Goal: Information Seeking & Learning: Learn about a topic

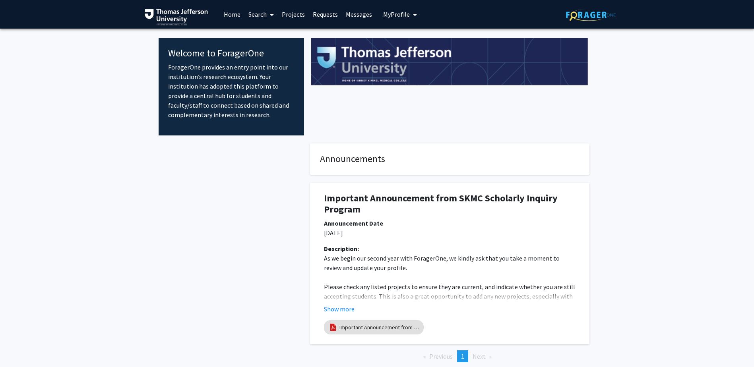
click at [413, 16] on icon "My profile dropdown to access profile and logout" at bounding box center [415, 15] width 4 height 6
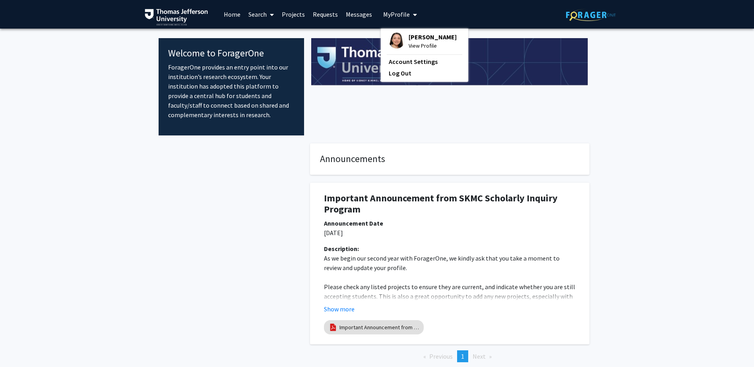
click at [419, 43] on span "View Profile" at bounding box center [432, 45] width 48 height 9
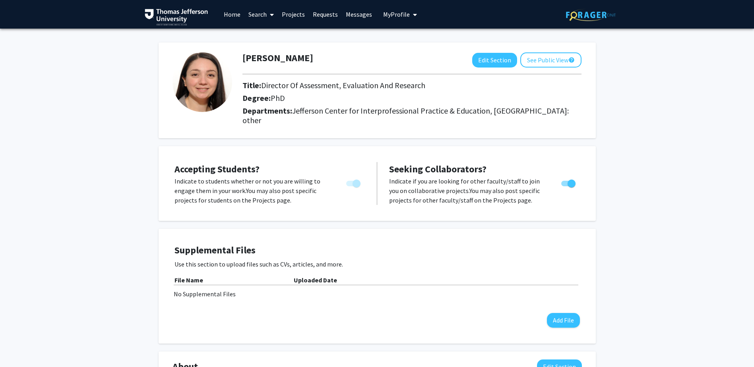
drag, startPoint x: 306, startPoint y: 15, endPoint x: 301, endPoint y: 15, distance: 5.2
click at [306, 15] on link "Projects" at bounding box center [293, 14] width 31 height 28
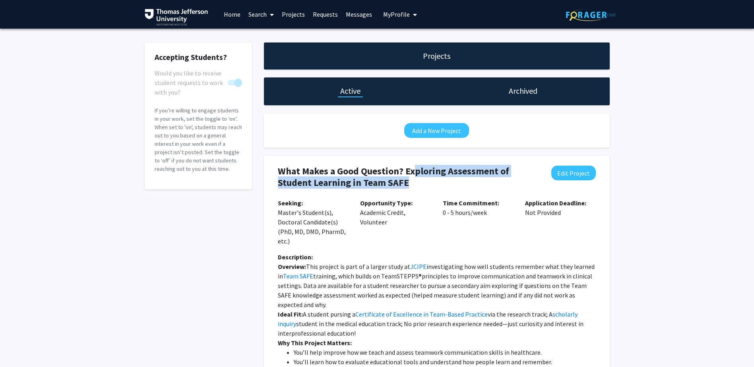
drag, startPoint x: 415, startPoint y: 173, endPoint x: 441, endPoint y: 182, distance: 26.9
click at [441, 182] on h4 "What Makes a Good Question? Exploring Assessment of Student Learning in Team SA…" at bounding box center [408, 177] width 261 height 23
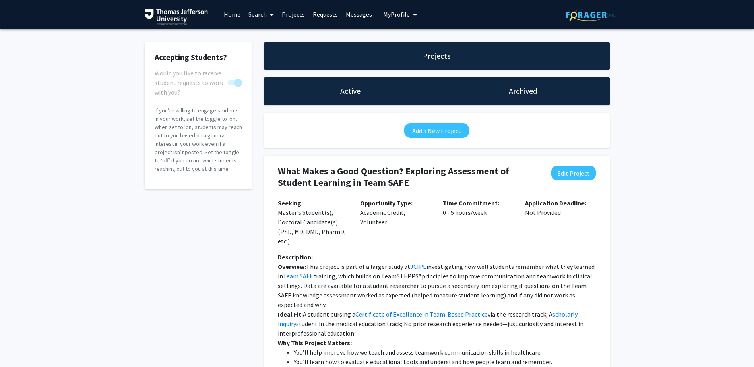
click at [660, 203] on div "Accepting Students? Would you like to receive student requests to work with you…" at bounding box center [377, 269] width 754 height 481
click at [231, 13] on link "Home" at bounding box center [232, 14] width 25 height 28
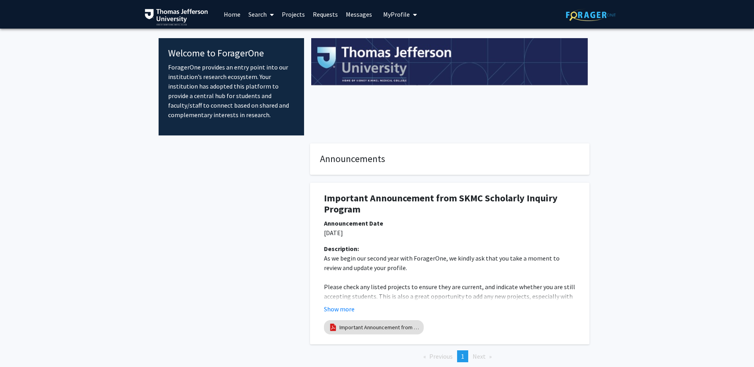
click at [258, 17] on link "Search" at bounding box center [260, 14] width 33 height 28
click at [277, 35] on span "Faculty/Staff" at bounding box center [273, 37] width 58 height 16
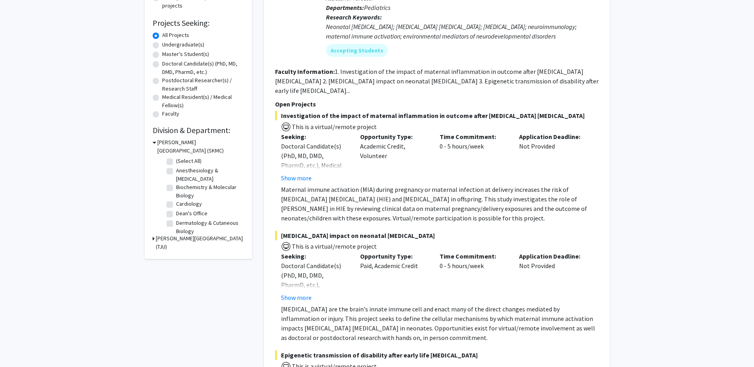
scroll to position [159, 0]
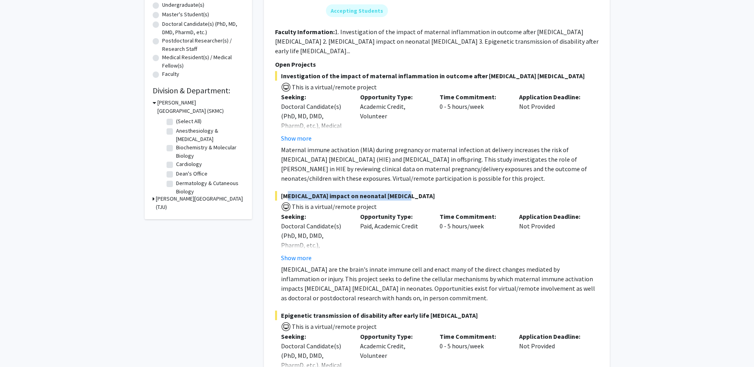
drag, startPoint x: 286, startPoint y: 197, endPoint x: 393, endPoint y: 196, distance: 106.5
click at [393, 196] on span "Microglia impact on neonatal brain injury" at bounding box center [436, 196] width 323 height 10
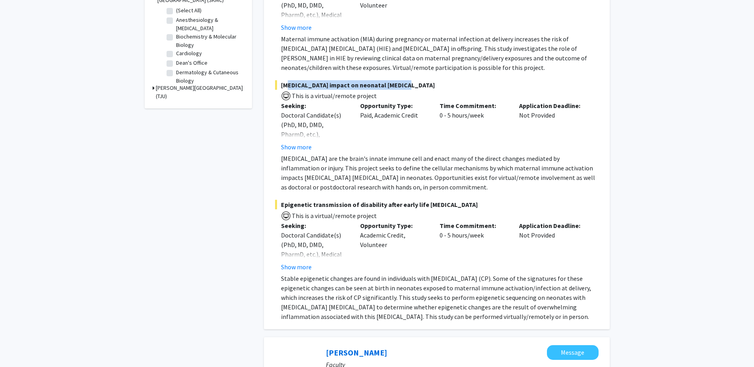
scroll to position [278, 0]
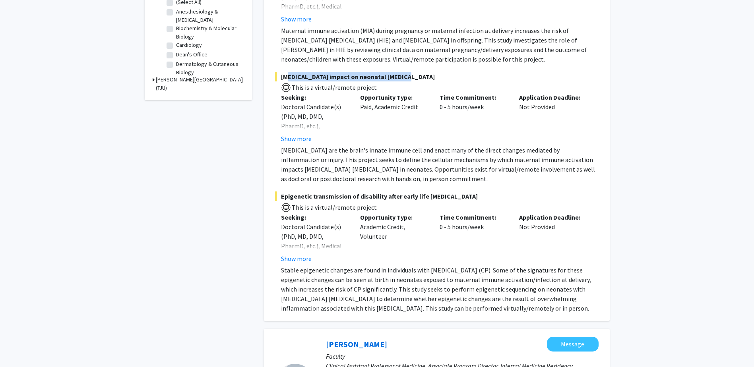
drag, startPoint x: 364, startPoint y: 198, endPoint x: 477, endPoint y: 205, distance: 113.0
click at [477, 205] on div "Epigenetic transmission of disability after early life brain injury This is a v…" at bounding box center [436, 252] width 323 height 122
drag, startPoint x: 477, startPoint y: 205, endPoint x: 638, endPoint y: 201, distance: 161.4
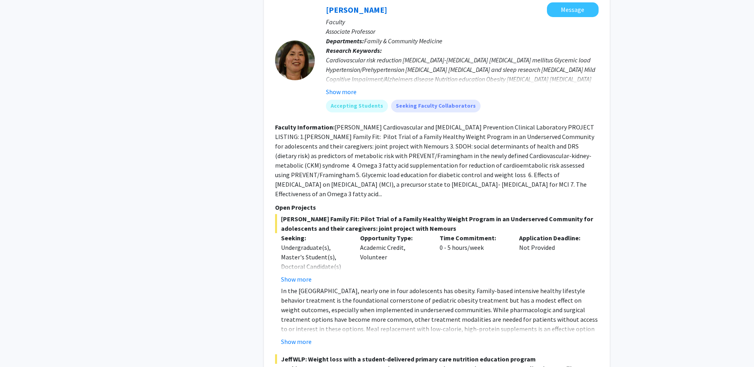
scroll to position [1907, 0]
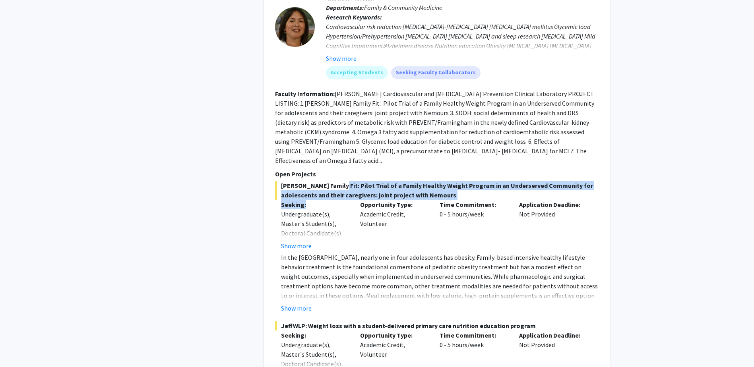
drag, startPoint x: 326, startPoint y: 166, endPoint x: 331, endPoint y: 183, distance: 17.5
click at [331, 183] on div "Jeff Family Fit: Pilot Trial of a Family Healthy Weight Program in an Underserv…" at bounding box center [436, 247] width 323 height 132
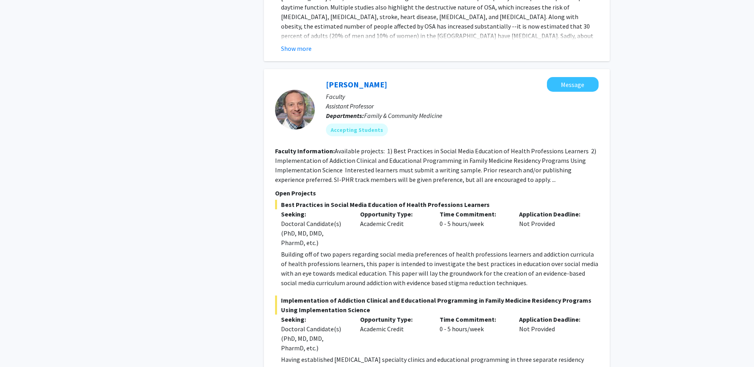
scroll to position [3377, 0]
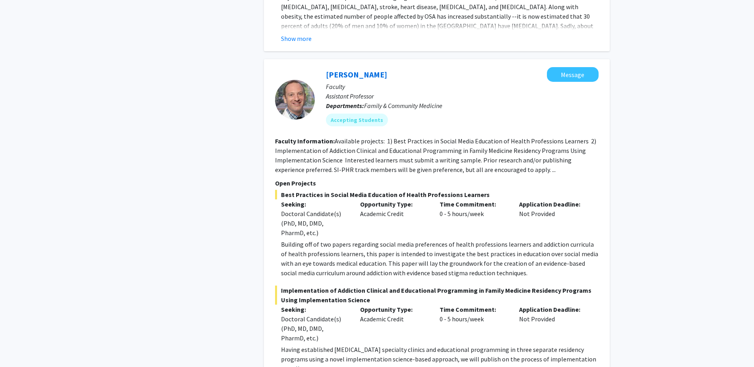
drag, startPoint x: 449, startPoint y: 186, endPoint x: 526, endPoint y: 189, distance: 77.1
click at [526, 190] on span "Best Practices in Social Media Education of Health Professions Learners" at bounding box center [436, 195] width 323 height 10
drag, startPoint x: 285, startPoint y: 184, endPoint x: 493, endPoint y: 188, distance: 207.4
click at [493, 190] on span "Best Practices in Social Media Education of Health Professions Learners" at bounding box center [436, 195] width 323 height 10
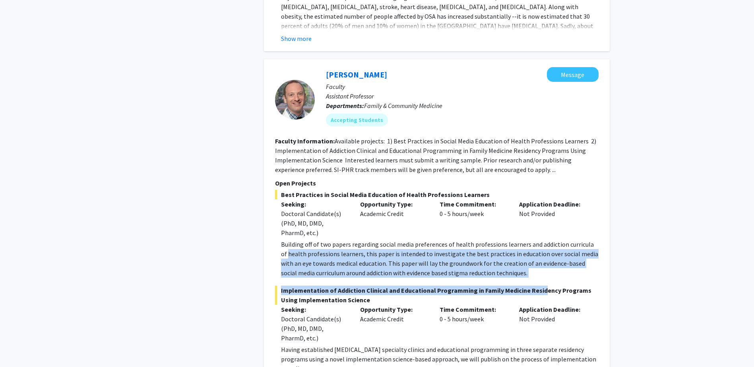
drag, startPoint x: 282, startPoint y: 241, endPoint x: 533, endPoint y: 269, distance: 252.7
click at [533, 269] on fg-project-list "Best Practices in Social Media Education of Health Professions Learners Seeking…" at bounding box center [436, 282] width 323 height 184
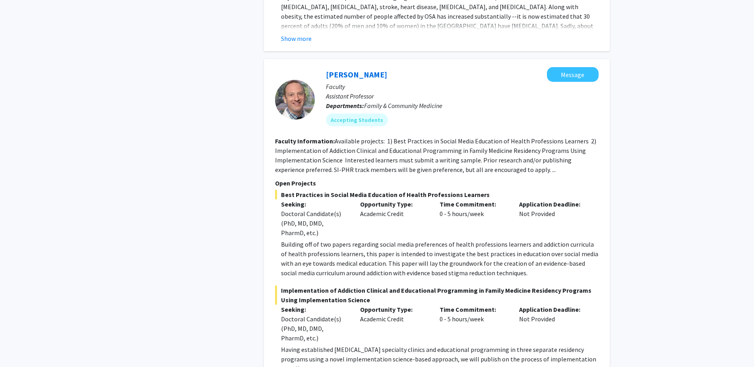
drag, startPoint x: 533, startPoint y: 269, endPoint x: 679, endPoint y: 230, distance: 150.8
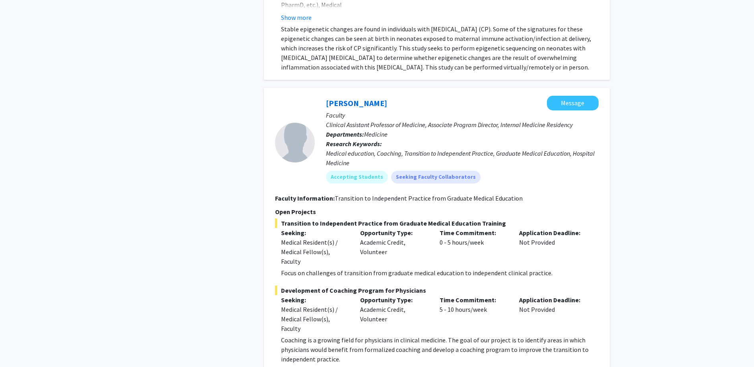
scroll to position [0, 0]
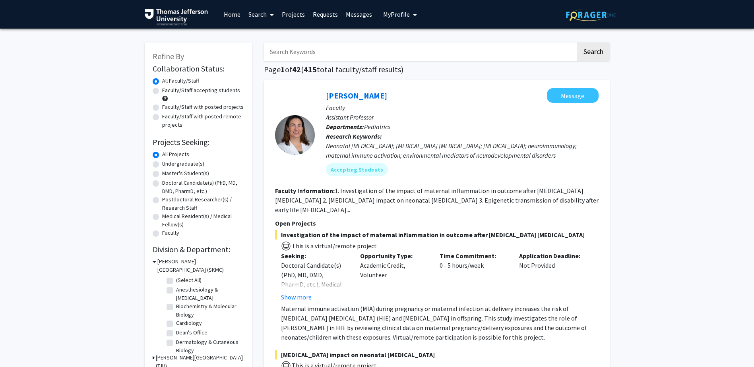
click at [346, 56] on input "Search Keywords" at bounding box center [420, 52] width 312 height 18
type input "interprofessional"
click at [577, 43] on button "Search" at bounding box center [593, 52] width 33 height 18
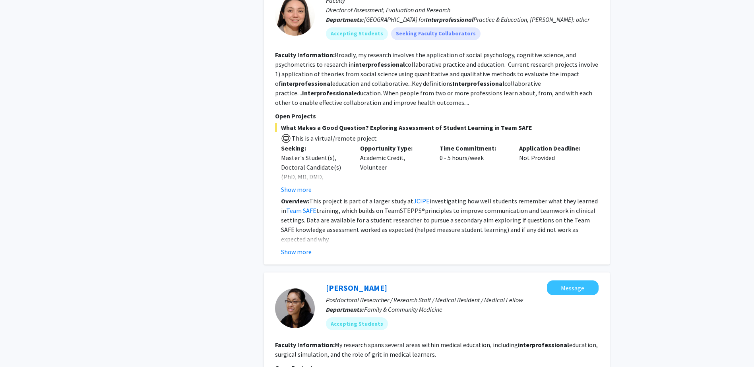
scroll to position [834, 0]
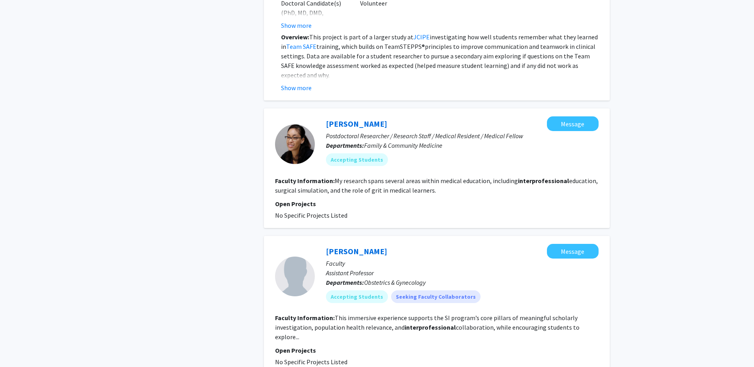
drag, startPoint x: 338, startPoint y: 182, endPoint x: 448, endPoint y: 188, distance: 110.3
click at [448, 188] on section "Faculty Information: My research spans several areas within medical education, …" at bounding box center [436, 185] width 323 height 19
click at [684, 180] on div "Refine By Collaboration Status: Collaboration Status All Faculty/Staff Collabor…" at bounding box center [377, 271] width 754 height 2155
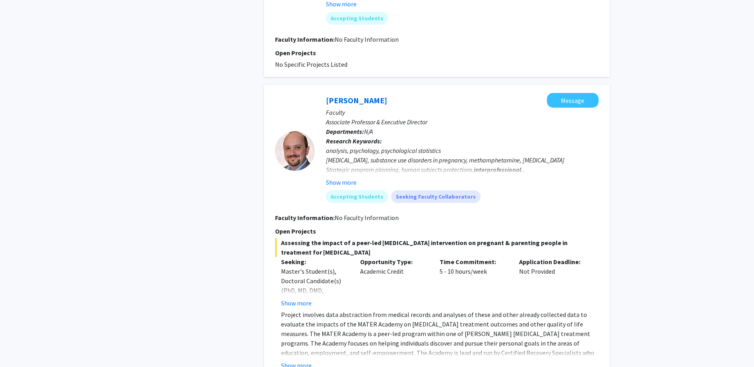
scroll to position [1311, 0]
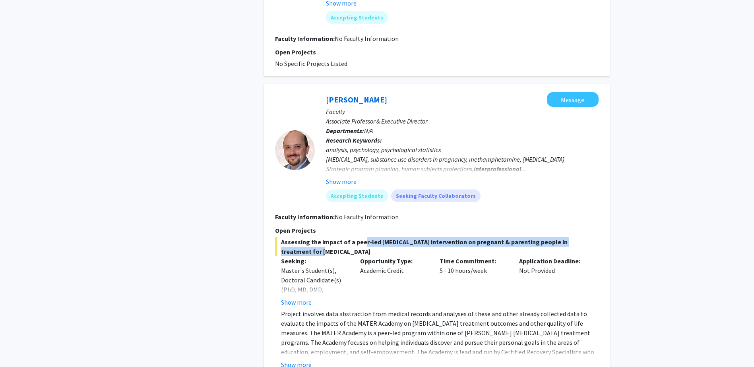
drag, startPoint x: 358, startPoint y: 235, endPoint x: 597, endPoint y: 236, distance: 238.4
click at [597, 237] on span "Assessing the impact of a peer-led personal growth intervention on pregnant & p…" at bounding box center [436, 246] width 323 height 19
drag, startPoint x: 597, startPoint y: 236, endPoint x: 641, endPoint y: 234, distance: 44.5
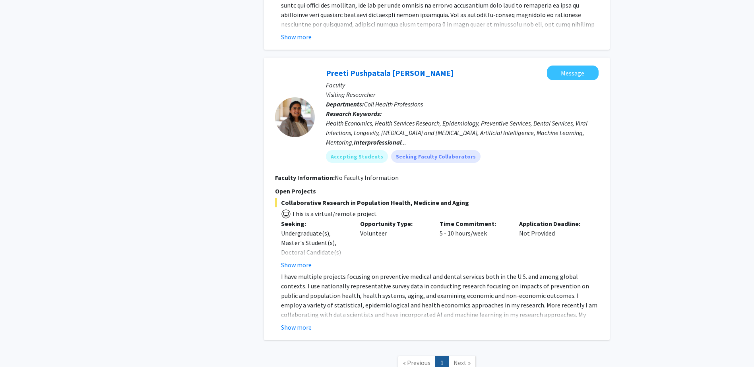
scroll to position [1788, 0]
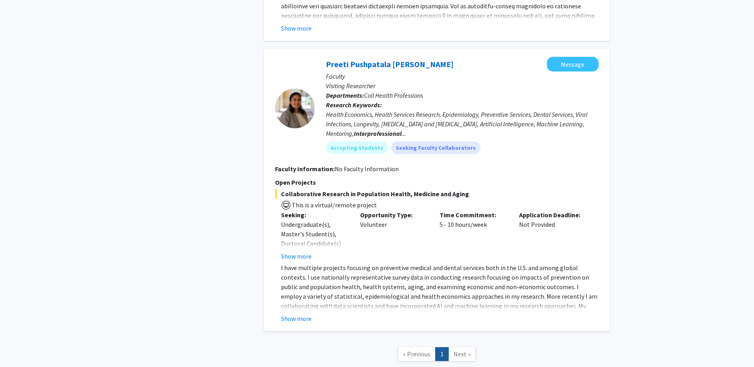
drag, startPoint x: 375, startPoint y: 186, endPoint x: 462, endPoint y: 186, distance: 86.6
click at [462, 189] on span "Collaborative Research in Population Health, Medicine and Aging" at bounding box center [436, 194] width 323 height 10
drag, startPoint x: 462, startPoint y: 186, endPoint x: 639, endPoint y: 211, distance: 179.0
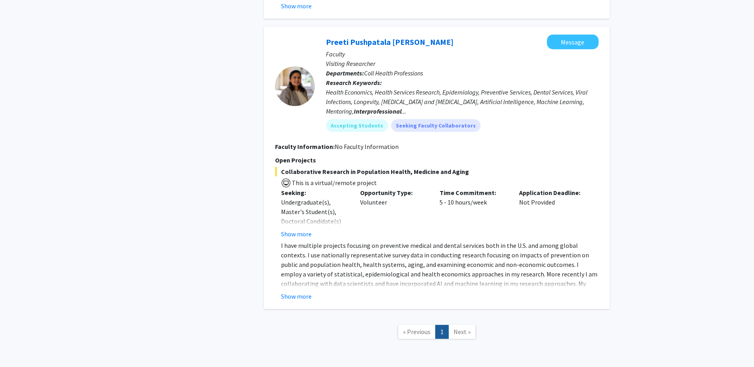
scroll to position [1830, 0]
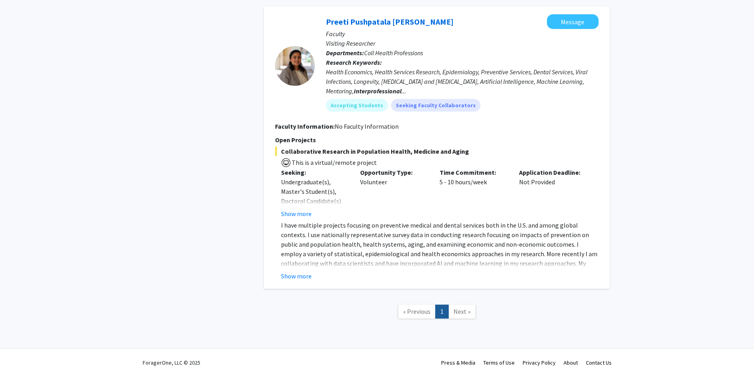
click at [460, 308] on span "Next »" at bounding box center [461, 312] width 17 height 8
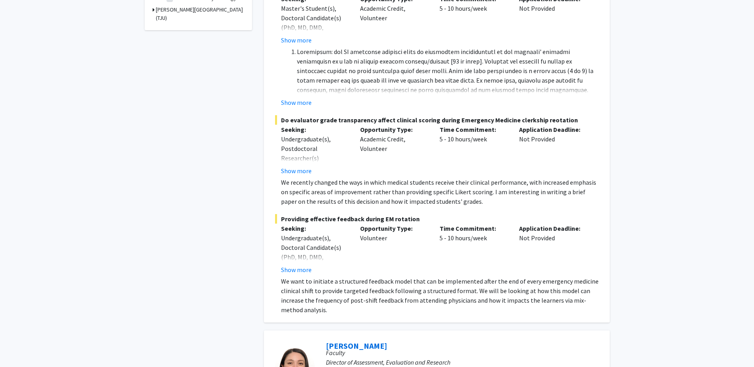
scroll to position [556, 0]
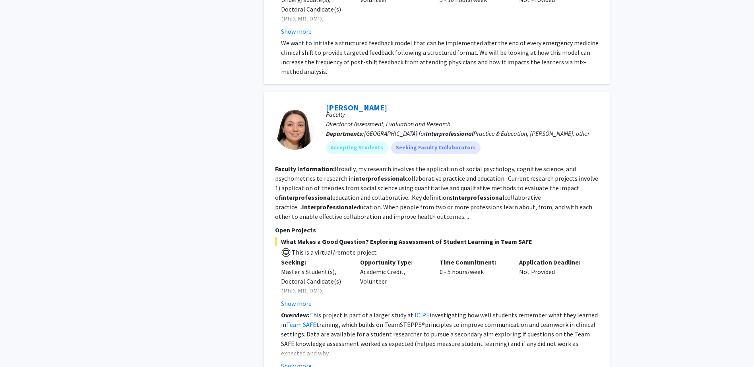
drag, startPoint x: 420, startPoint y: 168, endPoint x: 611, endPoint y: 217, distance: 196.9
drag, startPoint x: 611, startPoint y: 217, endPoint x: 657, endPoint y: 238, distance: 51.2
drag, startPoint x: 582, startPoint y: 179, endPoint x: 535, endPoint y: 220, distance: 62.2
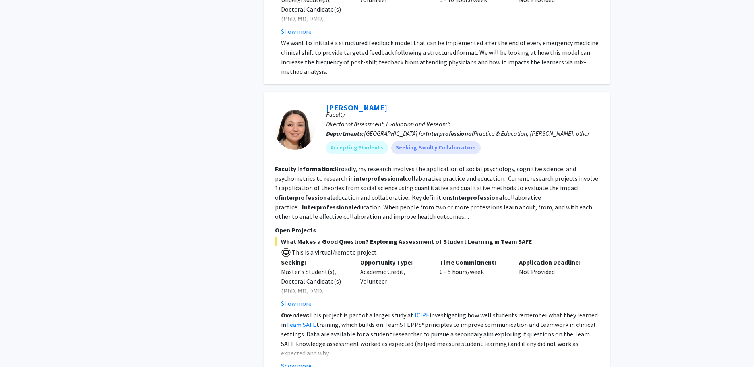
click at [535, 220] on section "Faculty Information: Broadly, my research involves the application of social ps…" at bounding box center [436, 192] width 323 height 57
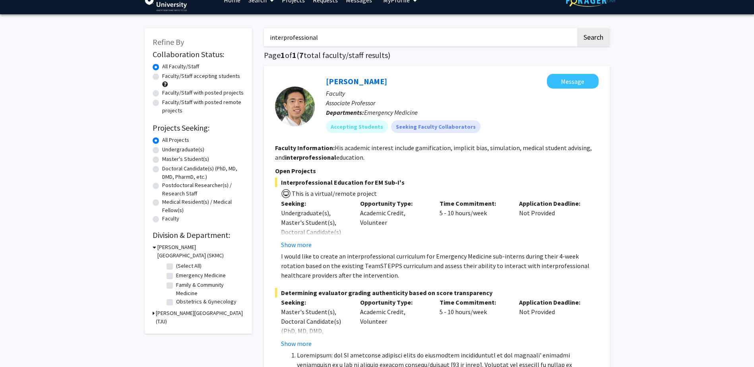
scroll to position [0, 0]
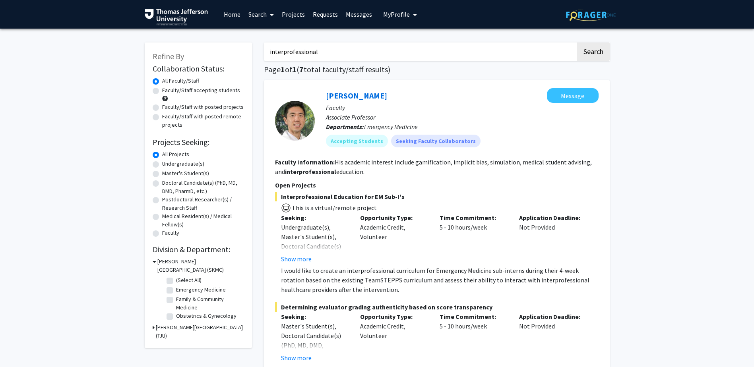
click at [298, 15] on link "Projects" at bounding box center [293, 14] width 31 height 28
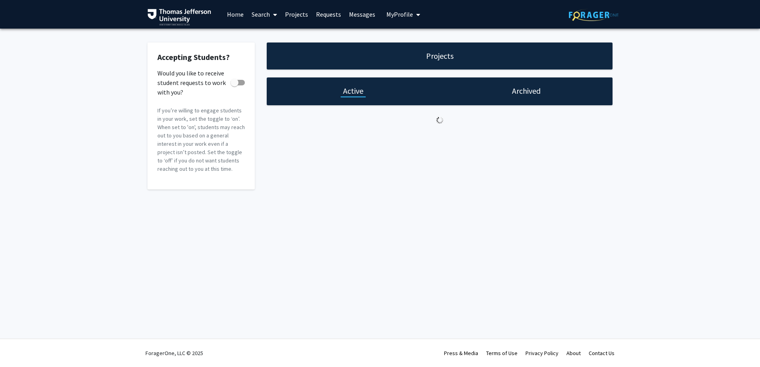
checkbox input "true"
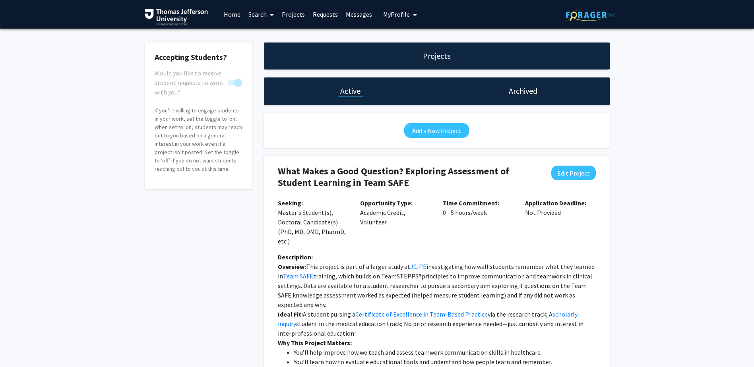
click at [238, 17] on link "Home" at bounding box center [232, 14] width 25 height 28
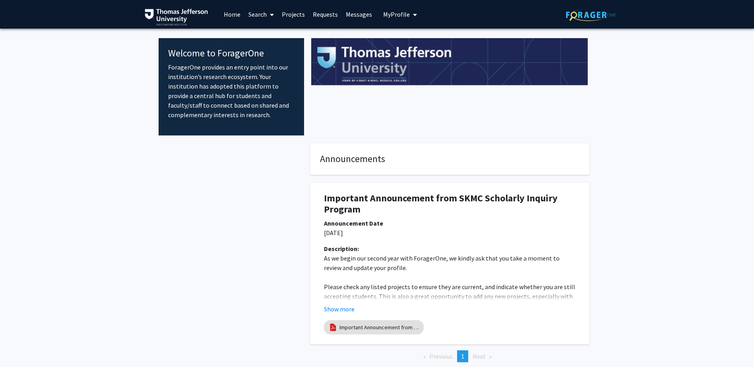
click at [258, 15] on link "Search" at bounding box center [260, 14] width 33 height 28
click at [271, 35] on span "Faculty/Staff" at bounding box center [273, 37] width 58 height 16
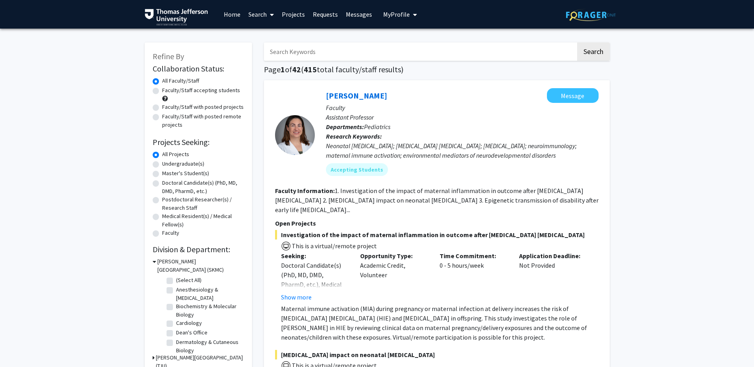
click at [352, 52] on input "Search Keywords" at bounding box center [420, 52] width 312 height 18
click at [577, 43] on button "Search" at bounding box center [593, 52] width 33 height 18
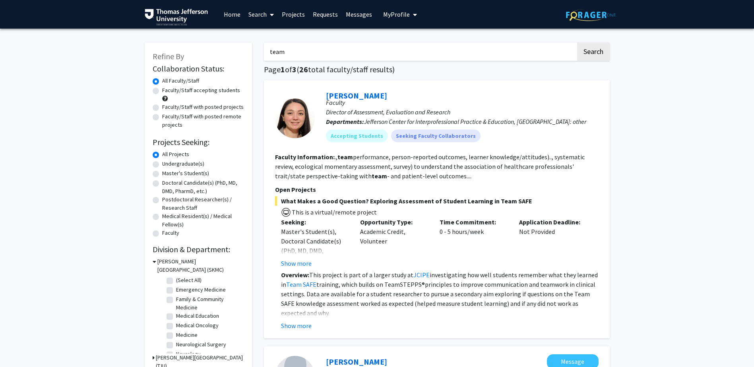
click at [288, 54] on input "team" at bounding box center [420, 52] width 312 height 18
type input "teams"
click at [577, 43] on button "Search" at bounding box center [593, 52] width 33 height 18
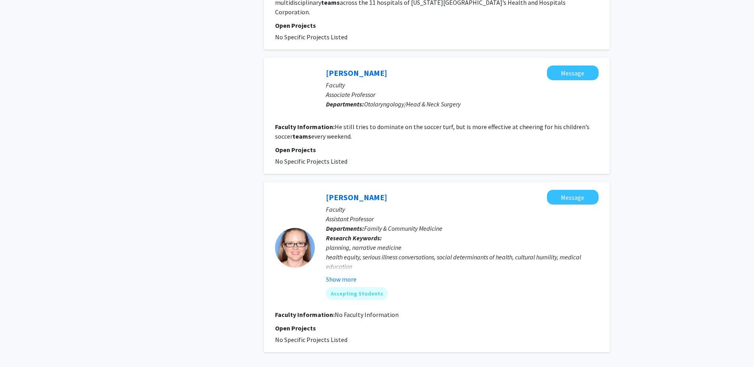
scroll to position [661, 0]
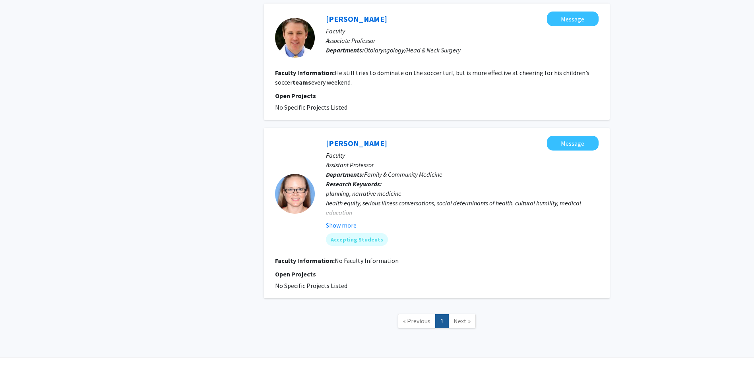
click at [472, 314] on link "Next »" at bounding box center [461, 321] width 27 height 14
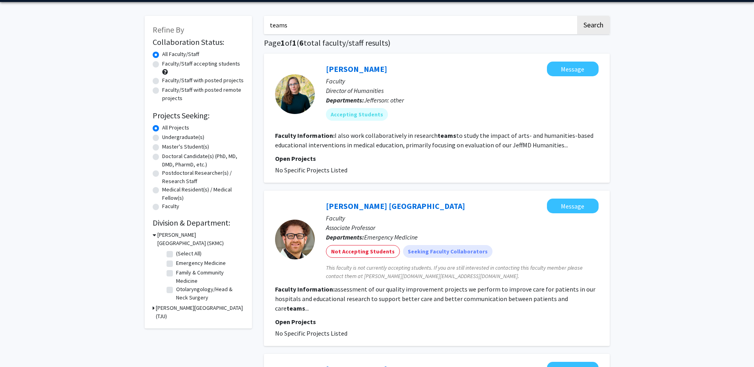
scroll to position [0, 0]
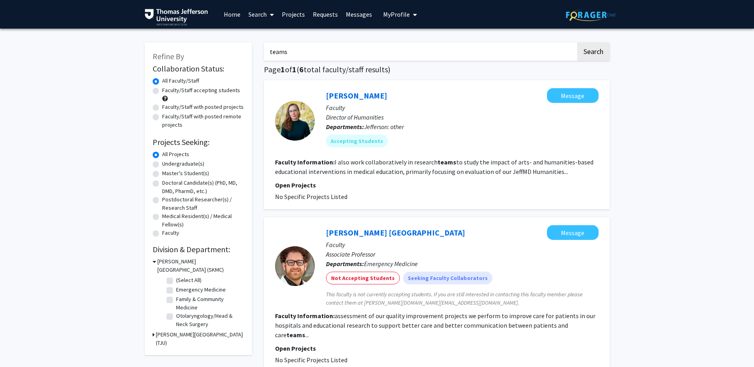
click at [296, 12] on link "Projects" at bounding box center [293, 14] width 31 height 28
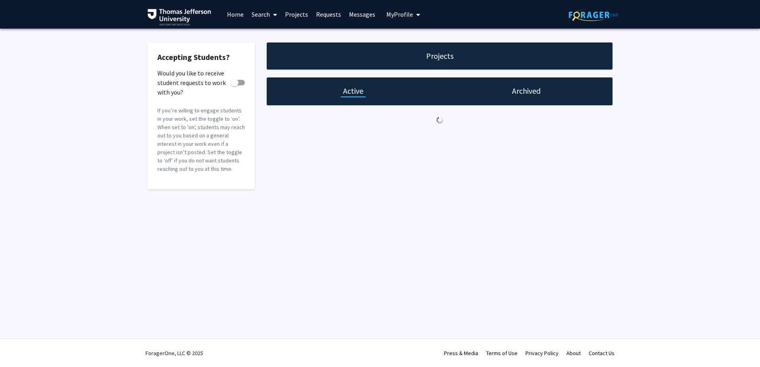
checkbox input "true"
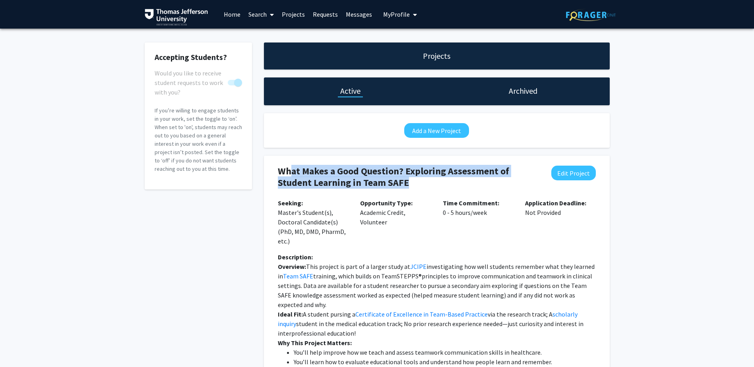
drag, startPoint x: 290, startPoint y: 172, endPoint x: 424, endPoint y: 187, distance: 135.1
click at [424, 187] on h4 "What Makes a Good Question? Exploring Assessment of Student Learning in Team SA…" at bounding box center [408, 177] width 261 height 23
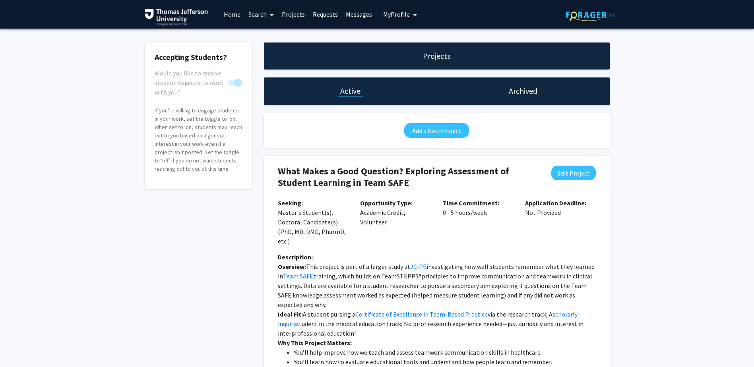
click at [692, 274] on div "Accepting Students? Would you like to receive student requests to work with you…" at bounding box center [377, 269] width 754 height 481
click at [227, 14] on link "Home" at bounding box center [232, 14] width 25 height 28
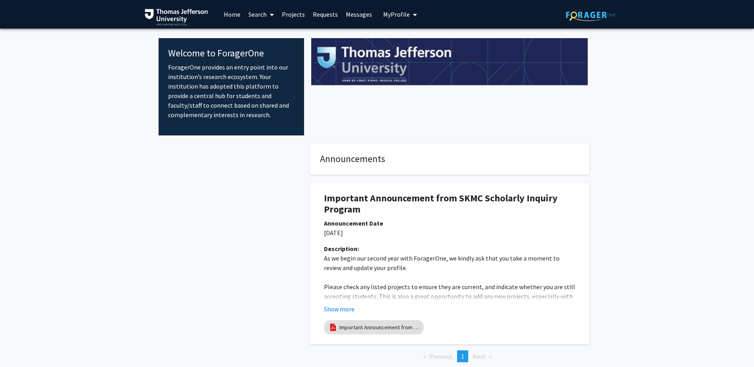
click at [291, 14] on link "Projects" at bounding box center [293, 14] width 31 height 28
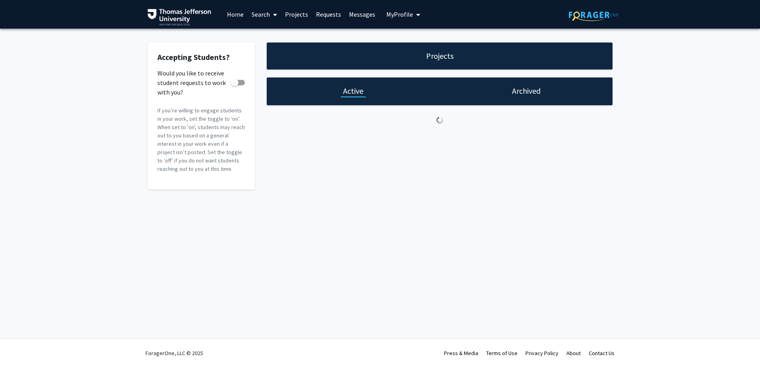
checkbox input "true"
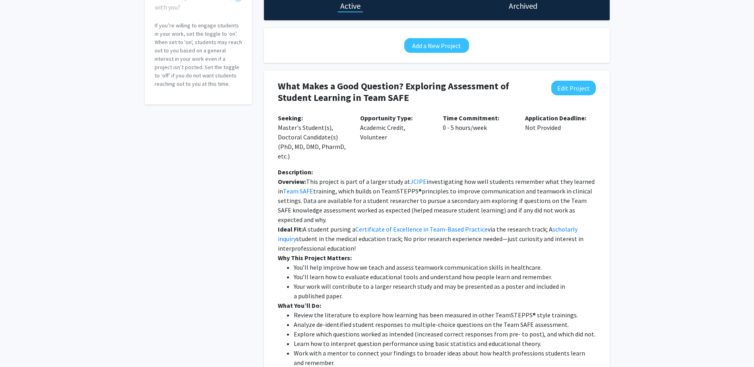
scroll to position [119, 0]
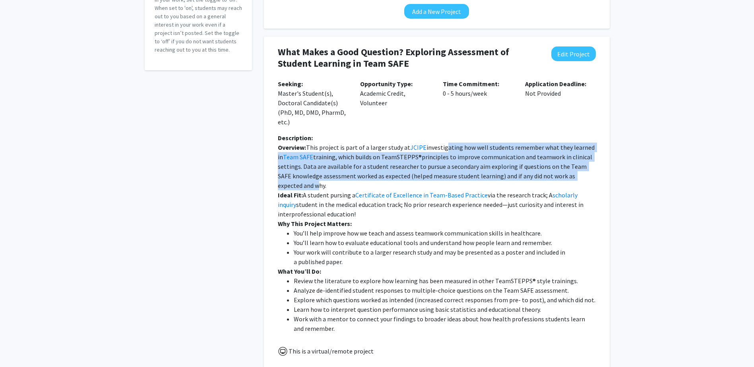
drag, startPoint x: 497, startPoint y: 148, endPoint x: 603, endPoint y: 175, distance: 109.5
click at [603, 175] on div "What Makes a Good Question? Exploring Assessment of Student Learning in Team SA…" at bounding box center [437, 205] width 334 height 336
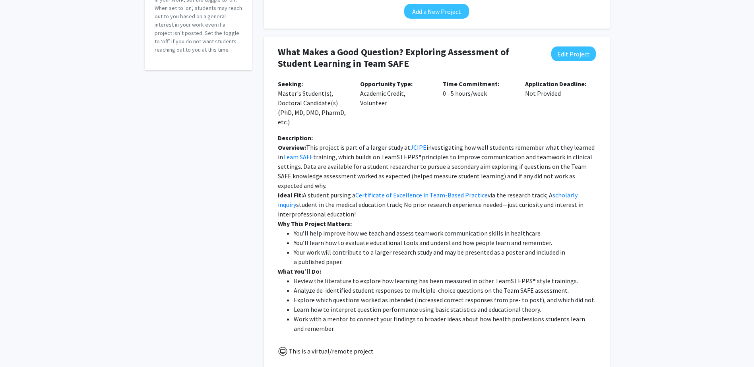
drag, startPoint x: 603, startPoint y: 175, endPoint x: 660, endPoint y: 185, distance: 57.2
click at [660, 185] on div "Accepting Students? Would you like to receive student requests to work with you…" at bounding box center [377, 149] width 754 height 481
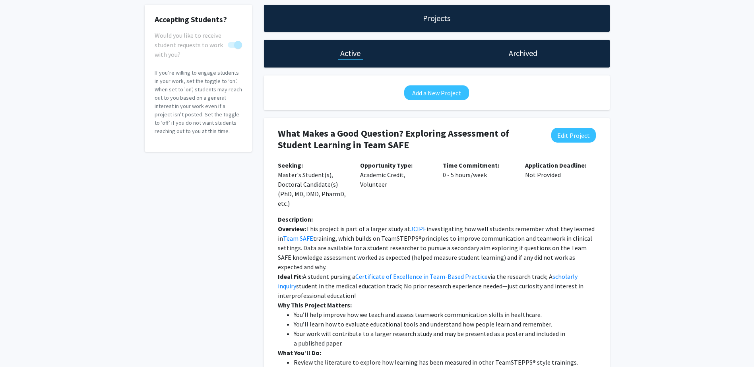
scroll to position [0, 0]
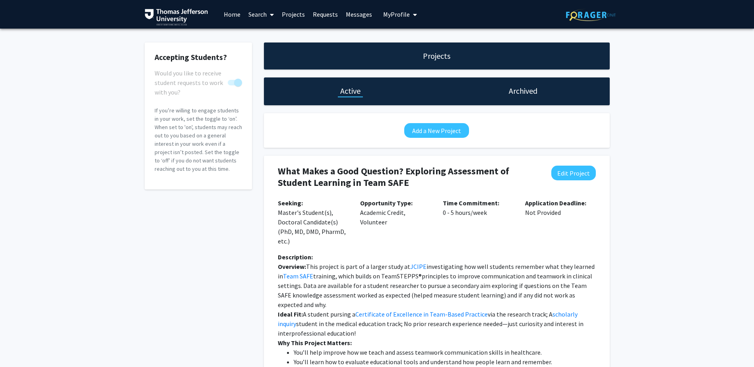
click at [292, 15] on link "Projects" at bounding box center [293, 14] width 31 height 28
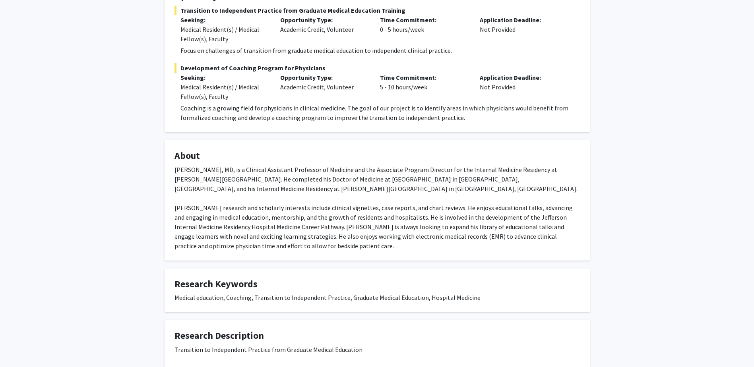
scroll to position [199, 0]
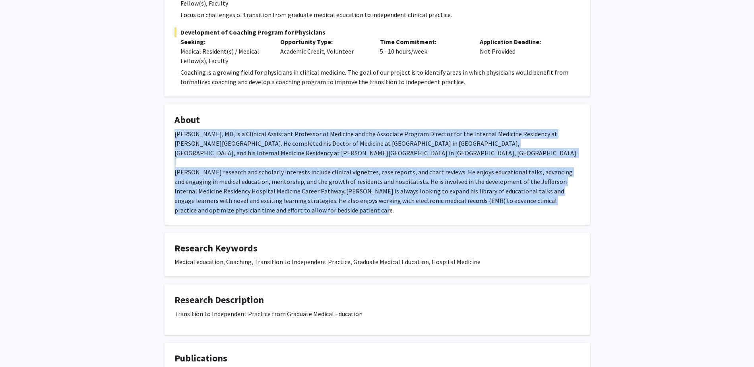
drag, startPoint x: 253, startPoint y: 134, endPoint x: 336, endPoint y: 213, distance: 114.7
click at [336, 213] on fg-card "About [PERSON_NAME], MD, is a Clinical Assistant Professor of Medicine and the …" at bounding box center [376, 164] width 425 height 120
click at [665, 166] on div "[PERSON_NAME] Message Titles: Clinical Assistant Professor of Medicine, Associa…" at bounding box center [377, 170] width 754 height 681
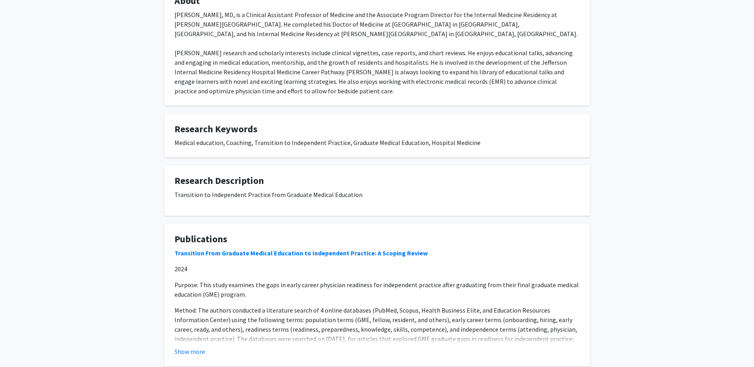
scroll to position [367, 0]
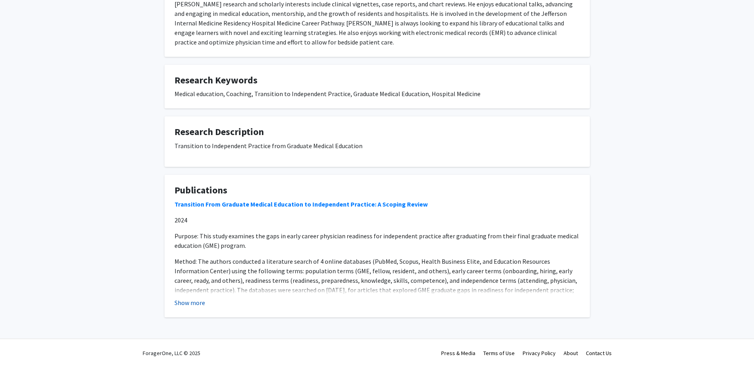
click at [194, 299] on button "Show more" at bounding box center [189, 303] width 31 height 10
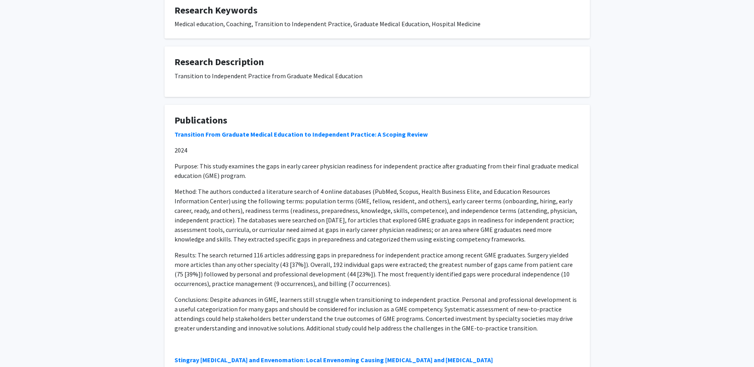
scroll to position [446, 0]
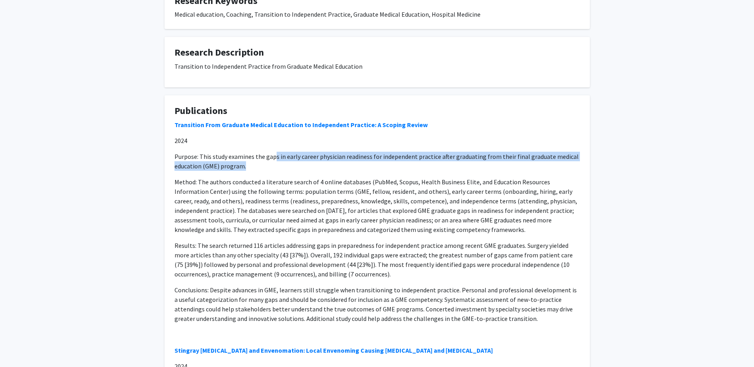
drag, startPoint x: 318, startPoint y: 157, endPoint x: 256, endPoint y: 162, distance: 62.6
click at [256, 162] on p "Purpose: This study examines the gaps in early career physician readiness for i…" at bounding box center [376, 161] width 405 height 19
drag, startPoint x: 256, startPoint y: 162, endPoint x: 545, endPoint y: 232, distance: 298.0
click at [545, 232] on p "Method: The authors conducted a literature search of 4 online databases (PubMed…" at bounding box center [376, 205] width 405 height 57
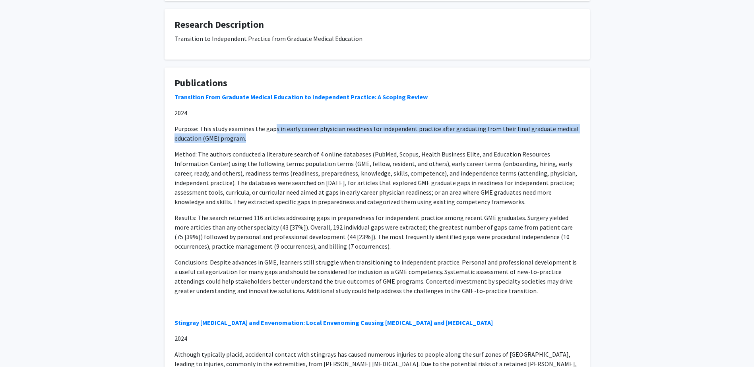
scroll to position [486, 0]
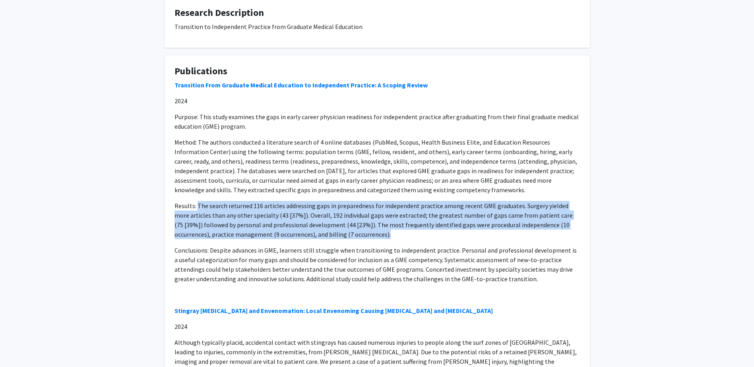
drag, startPoint x: 198, startPoint y: 207, endPoint x: 361, endPoint y: 235, distance: 165.7
click at [361, 235] on p "Results: The search returned 116 articles addressing gaps in preparedness for i…" at bounding box center [376, 220] width 405 height 38
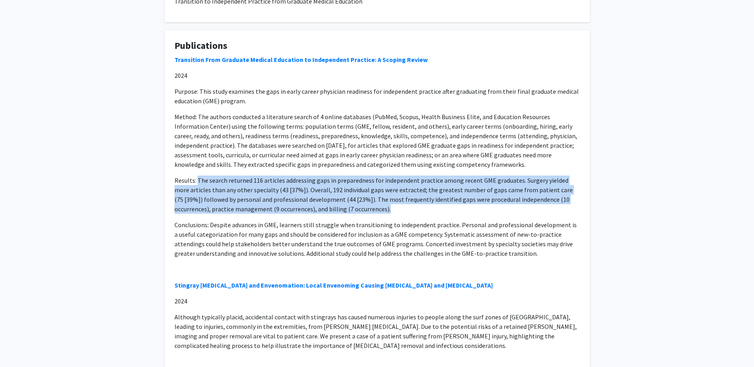
scroll to position [526, 0]
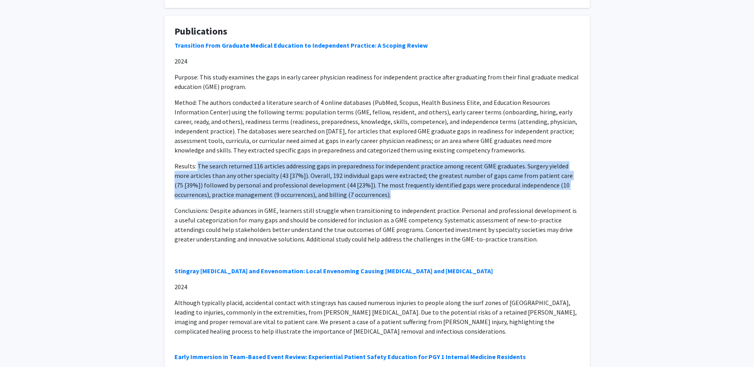
click at [356, 180] on p "Results: The search returned 116 articles addressing gaps in preparedness for i…" at bounding box center [376, 180] width 405 height 38
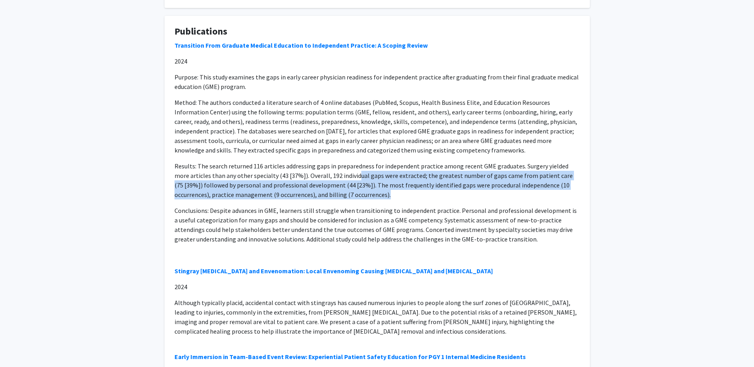
drag, startPoint x: 382, startPoint y: 175, endPoint x: 410, endPoint y: 196, distance: 35.5
click at [410, 196] on p "Results: The search returned 116 articles addressing gaps in preparedness for i…" at bounding box center [376, 180] width 405 height 38
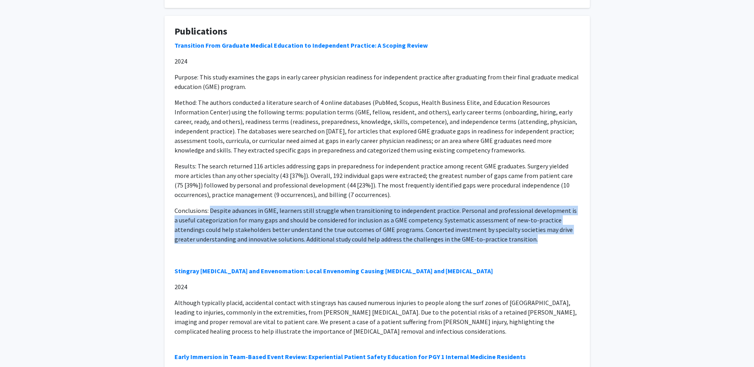
drag, startPoint x: 242, startPoint y: 211, endPoint x: 582, endPoint y: 239, distance: 341.2
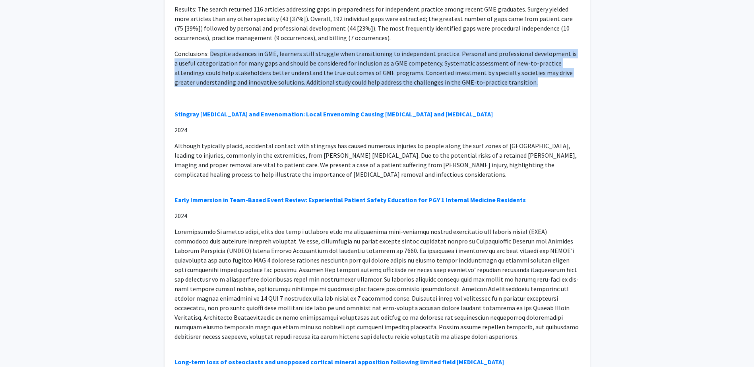
scroll to position [685, 0]
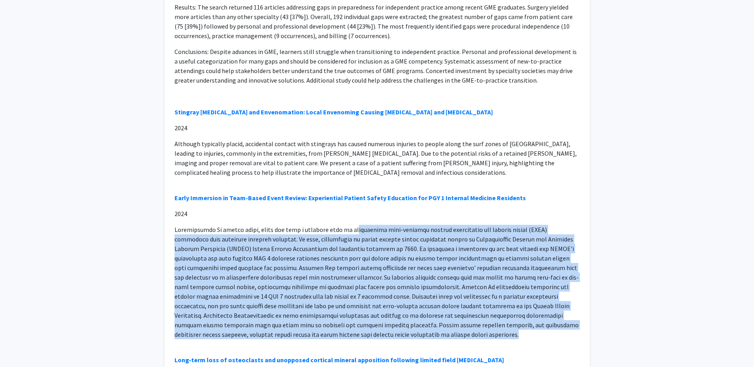
drag, startPoint x: 430, startPoint y: 234, endPoint x: 525, endPoint y: 332, distance: 136.3
click at [525, 332] on p at bounding box center [376, 282] width 405 height 114
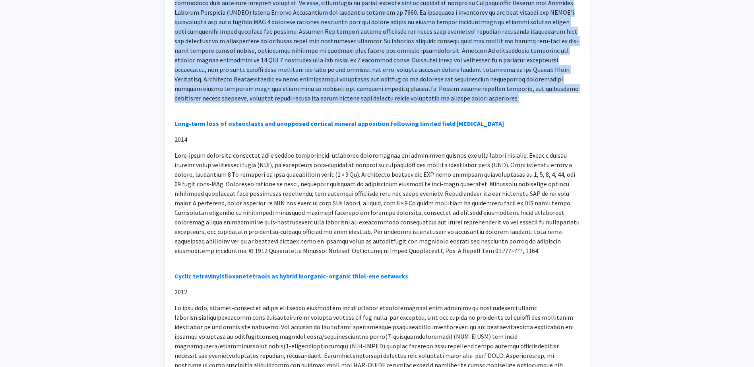
scroll to position [813, 0]
